Goal: Task Accomplishment & Management: Manage account settings

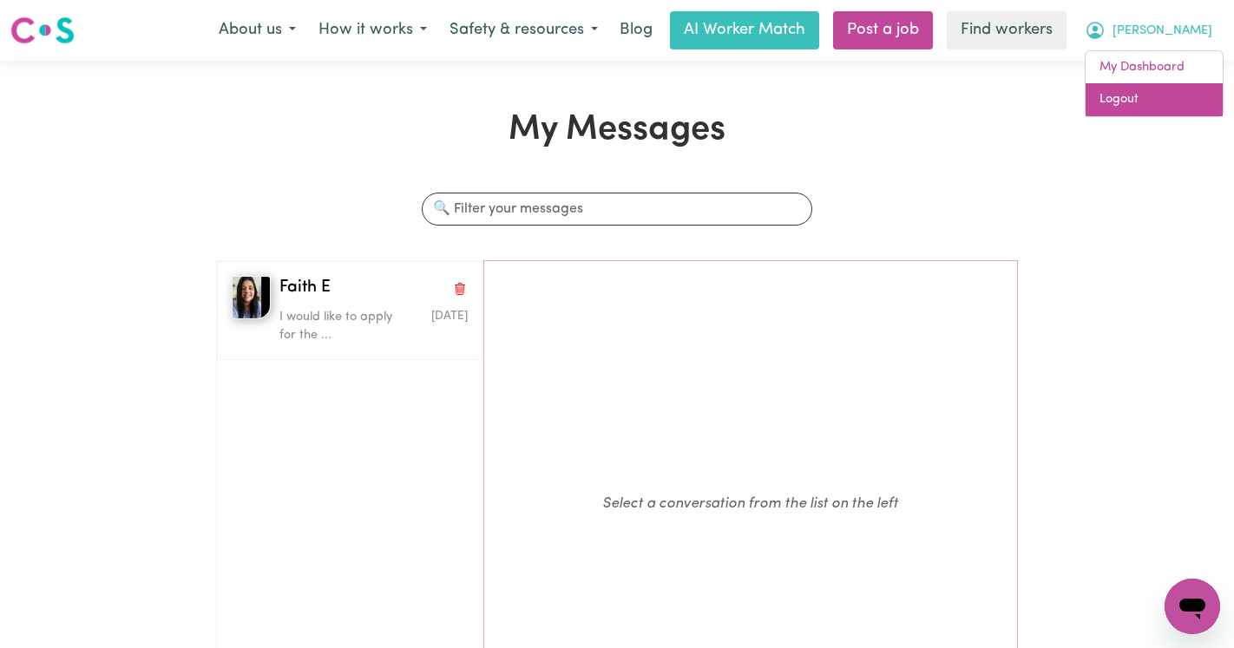
click at [1150, 113] on link "Logout" at bounding box center [1154, 99] width 137 height 33
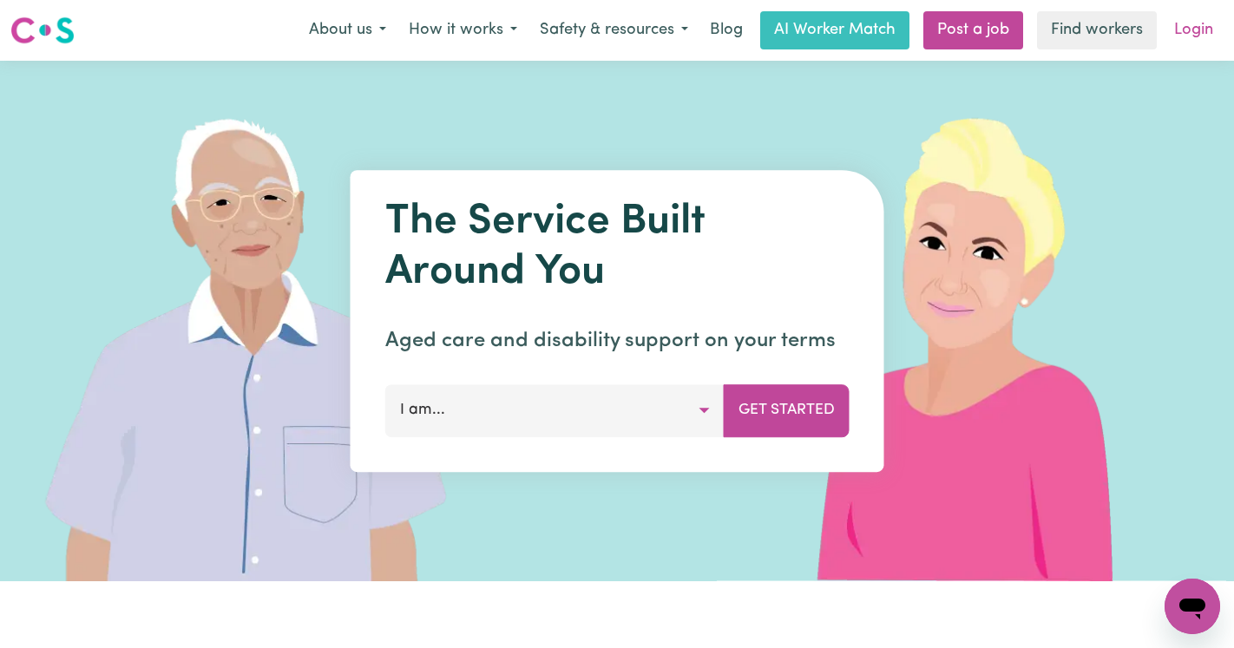
click at [1200, 31] on link "Login" at bounding box center [1194, 30] width 60 height 38
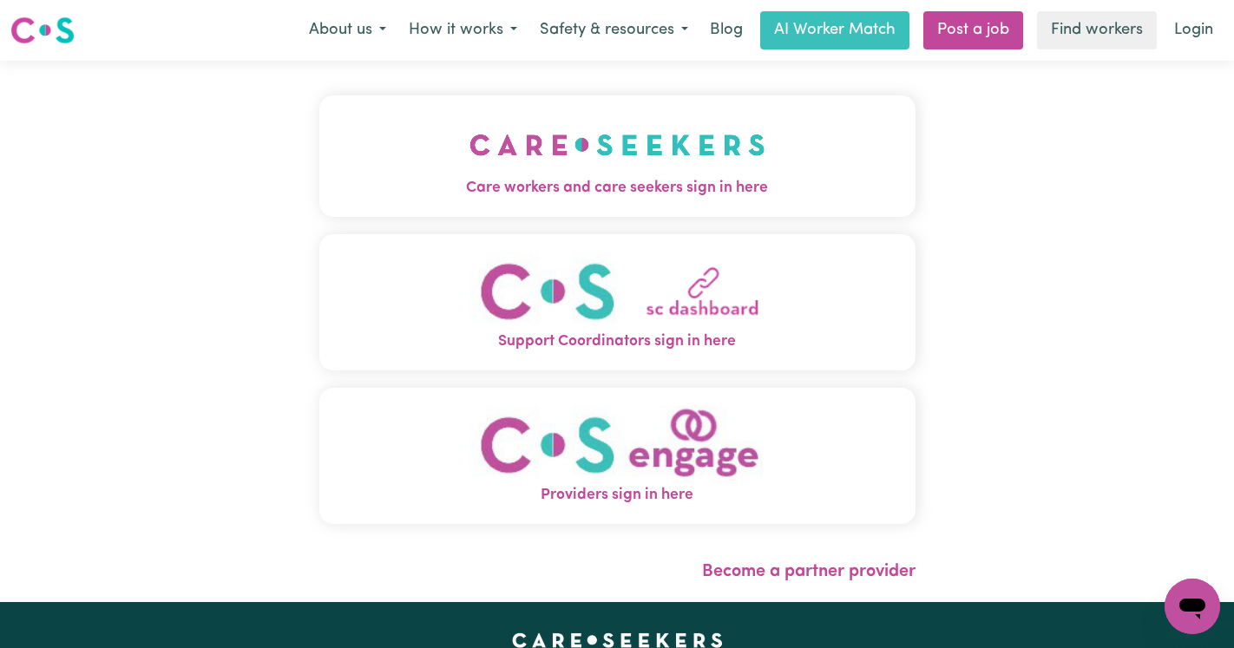
click at [655, 149] on button "Care workers and care seekers sign in here" at bounding box center [617, 155] width 596 height 121
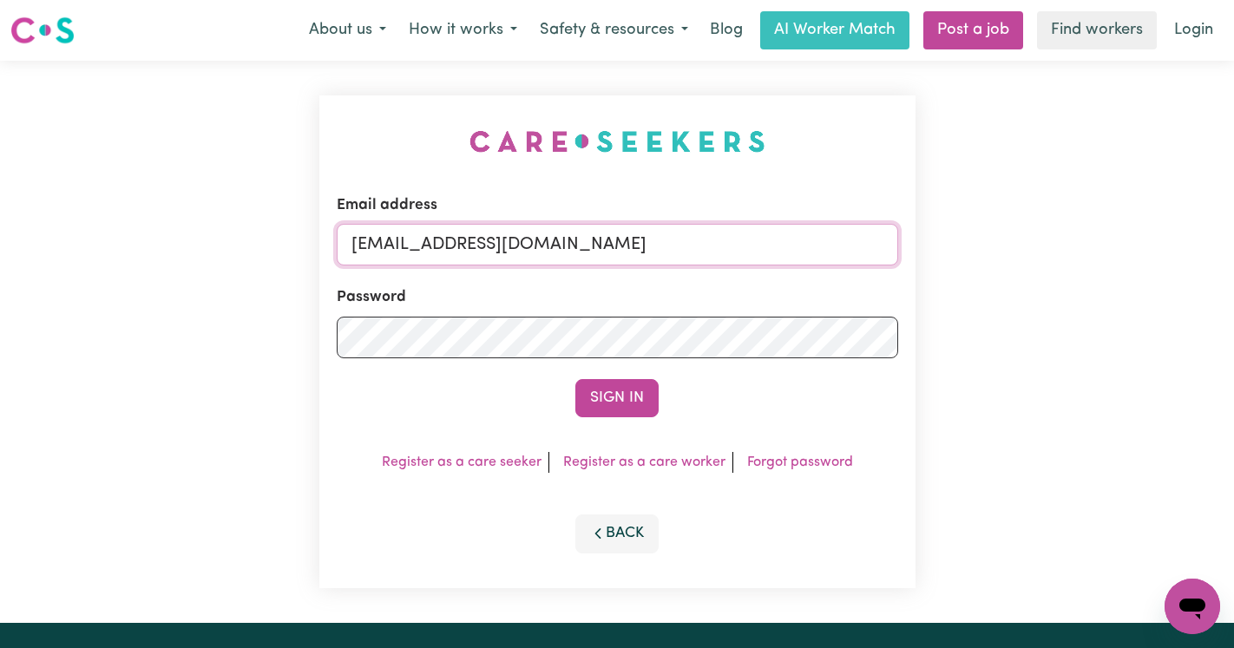
drag, startPoint x: 794, startPoint y: 242, endPoint x: 443, endPoint y: 244, distance: 350.6
click at [443, 244] on input "[EMAIL_ADDRESS][DOMAIN_NAME]" at bounding box center [617, 245] width 561 height 42
paste input "CoogeeMCA"
type input "[EMAIL_ADDRESS][DOMAIN_NAME]"
click at [575, 379] on button "Sign In" at bounding box center [616, 398] width 83 height 38
